Goal: Transaction & Acquisition: Purchase product/service

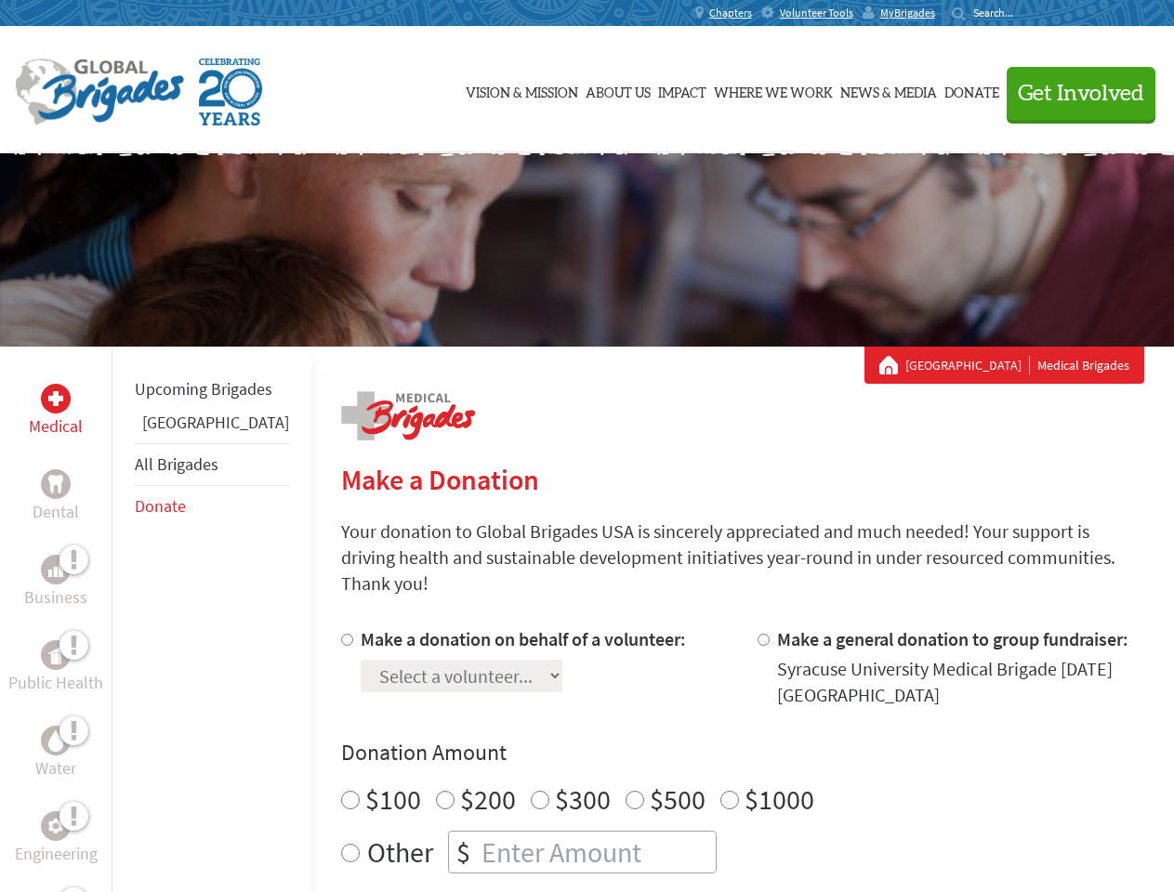
click at [1026, 13] on div "Search for:" at bounding box center [989, 13] width 74 height 15
click at [1072, 93] on span "Get Involved" at bounding box center [1081, 94] width 126 height 22
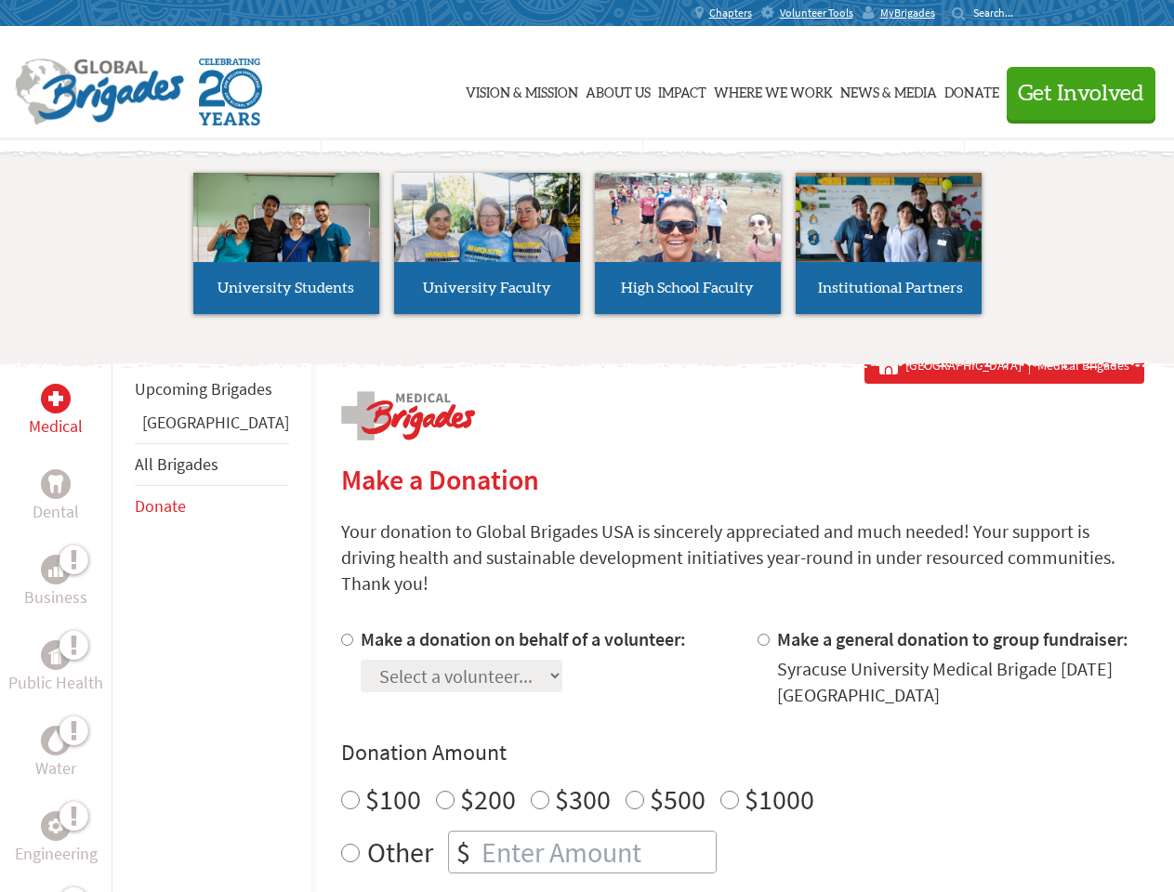
click at [587, 250] on li "High School Faculty" at bounding box center [687, 243] width 201 height 171
click at [123, 619] on div "Upcoming Brigades Panama All Brigades Donate" at bounding box center [212, 793] width 200 height 892
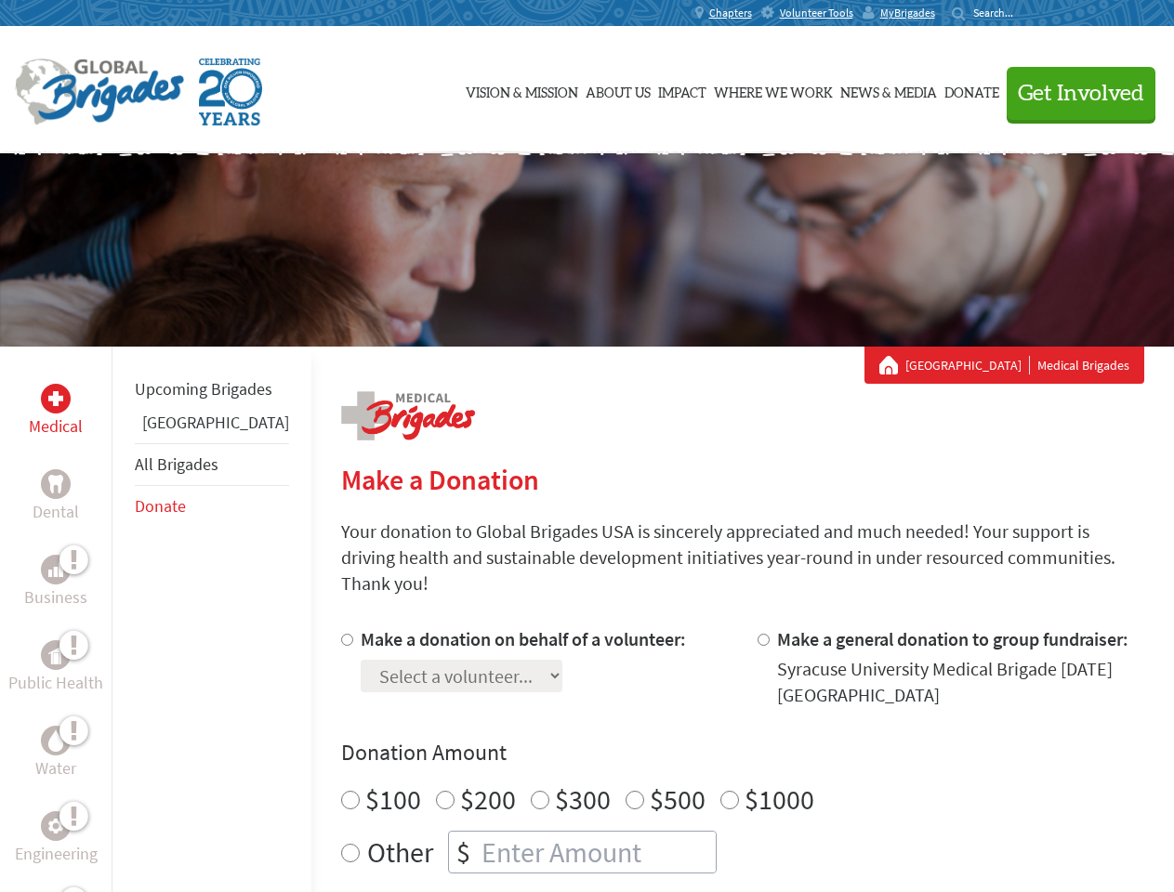
click at [710, 746] on div "Donation Amount $100 $200 $300 $500 $1000 Other $" at bounding box center [742, 806] width 803 height 136
click at [341, 634] on input "Make a donation on behalf of a volunteer:" at bounding box center [347, 640] width 12 height 12
radio input "true"
click at [757, 634] on input "Make a general donation to group fundraiser:" at bounding box center [763, 640] width 12 height 12
radio input "true"
